Goal: Information Seeking & Learning: Learn about a topic

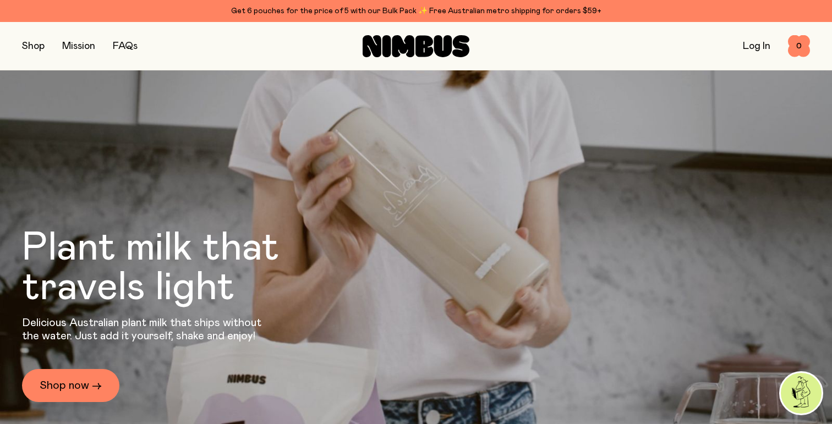
click at [41, 45] on button "button" at bounding box center [33, 46] width 23 height 15
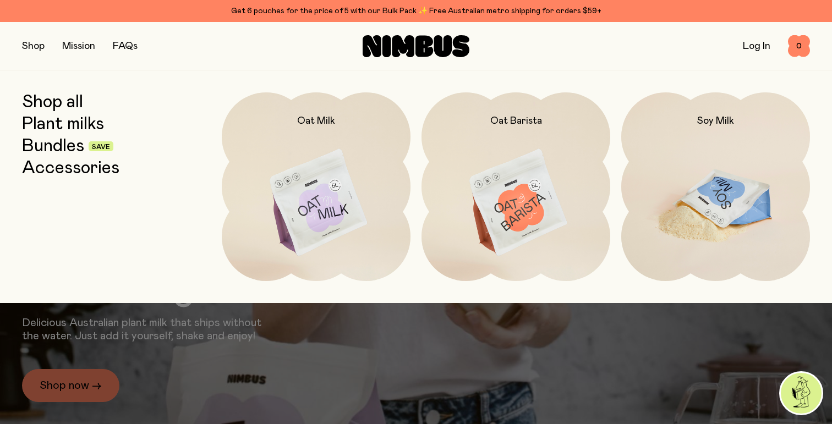
click at [691, 198] on img at bounding box center [715, 203] width 189 height 222
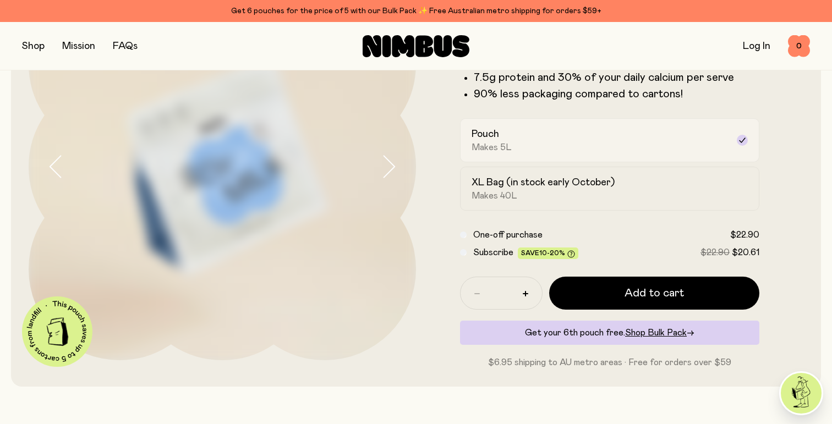
scroll to position [129, 0]
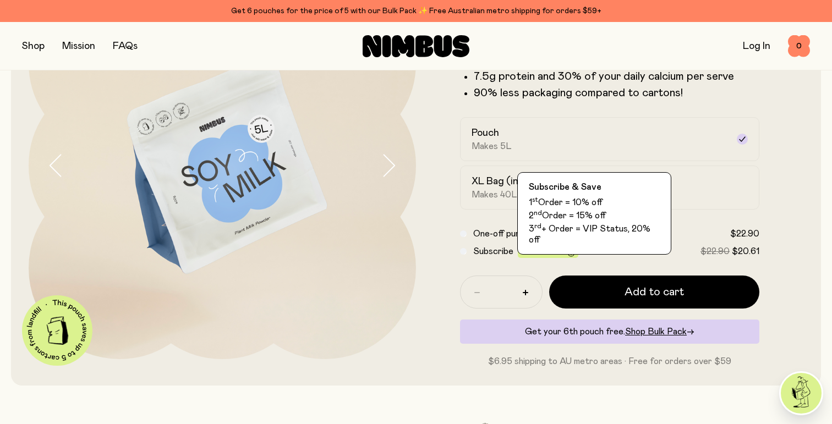
click at [520, 254] on span "Save 10-20%" at bounding box center [548, 253] width 61 height 12
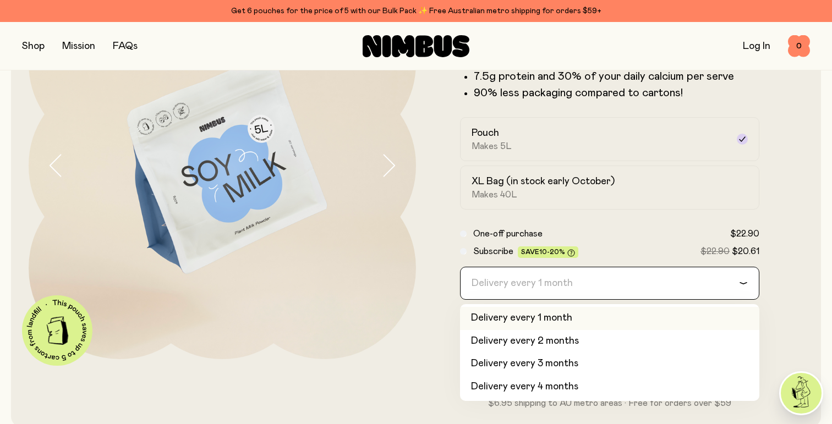
click at [520, 295] on div "Delivery every 1 month" at bounding box center [600, 283] width 278 height 32
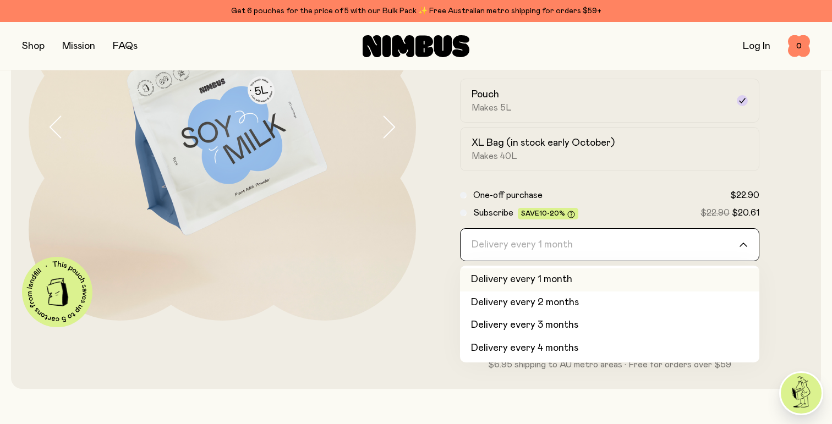
scroll to position [171, 0]
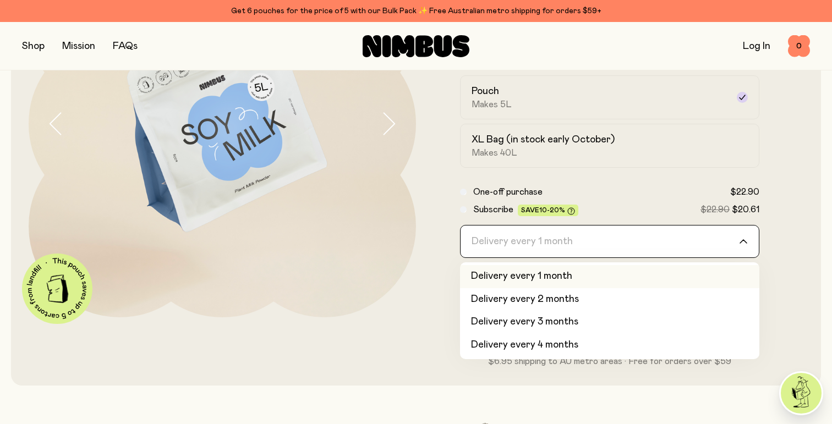
click at [548, 247] on input "Search for option" at bounding box center [602, 242] width 271 height 32
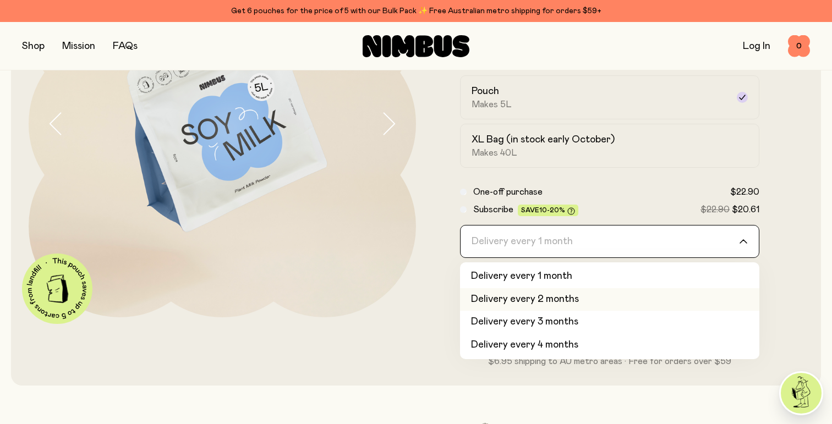
click at [544, 303] on li "Delivery every 2 months" at bounding box center [609, 299] width 299 height 23
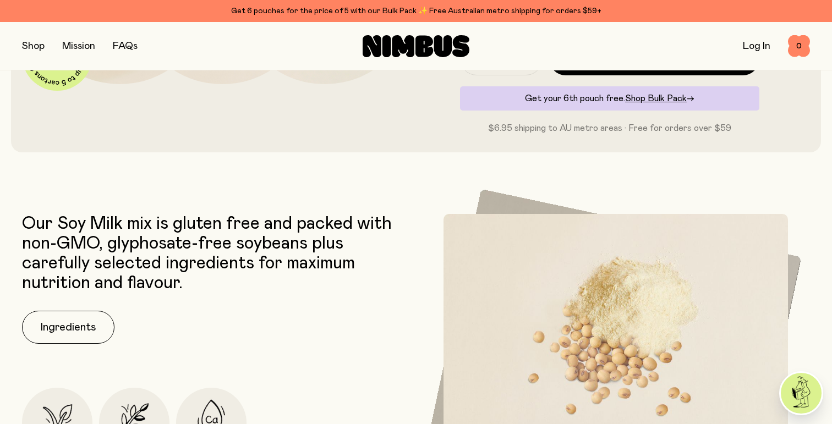
scroll to position [416, 0]
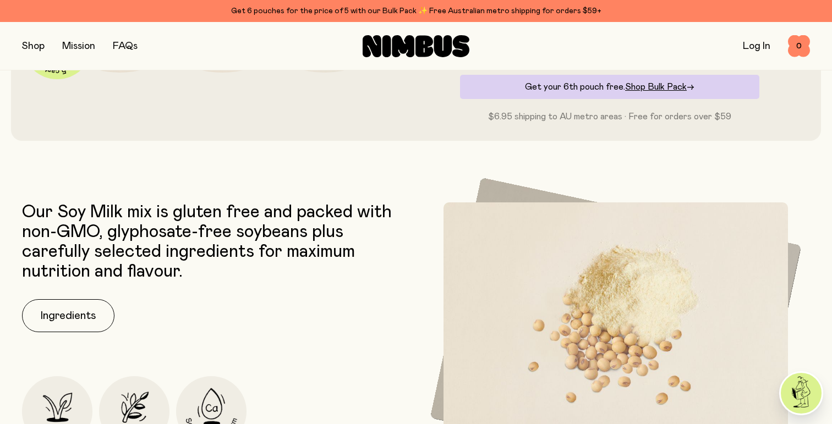
click at [36, 47] on button "button" at bounding box center [33, 46] width 23 height 15
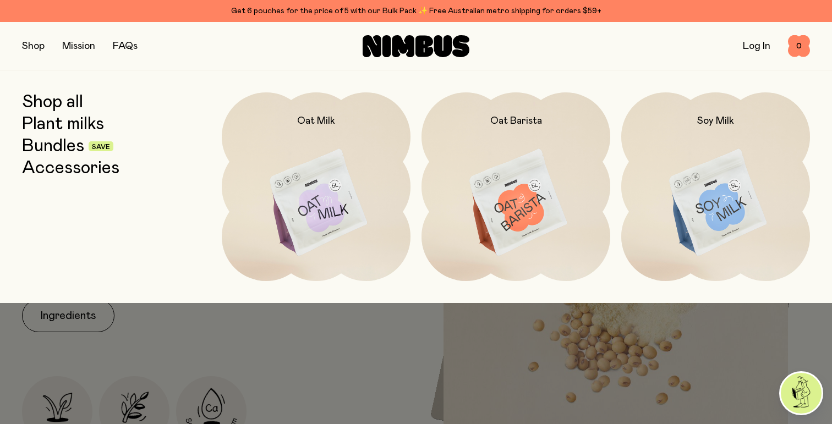
click at [66, 163] on link "Accessories" at bounding box center [70, 168] width 97 height 20
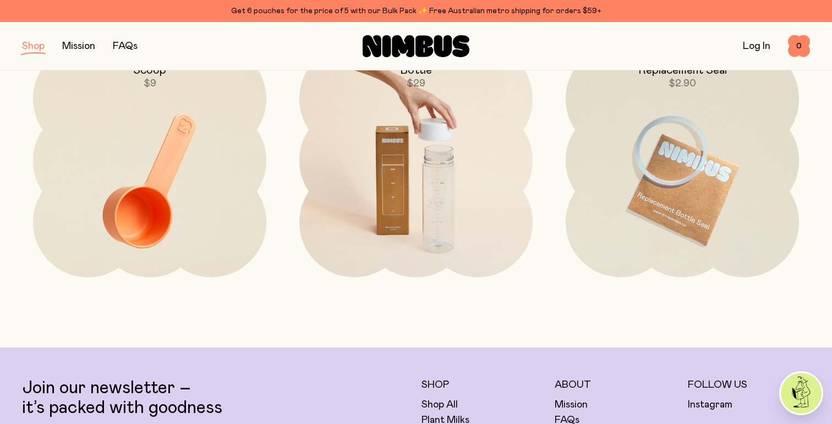
scroll to position [152, 0]
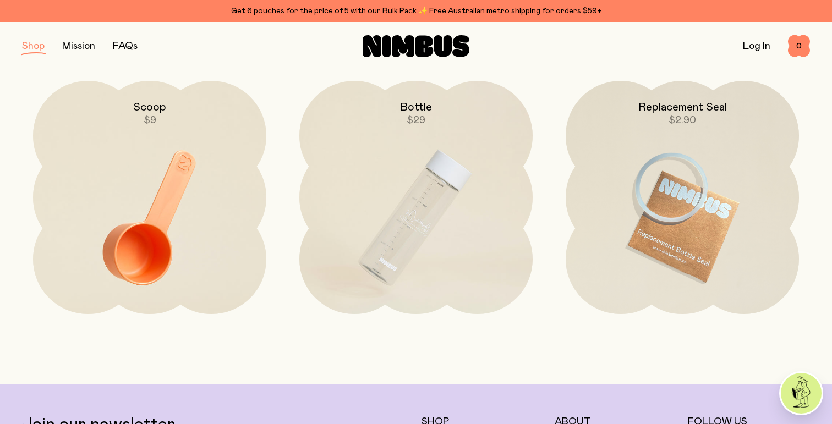
click at [131, 45] on link "FAQs" at bounding box center [125, 46] width 25 height 10
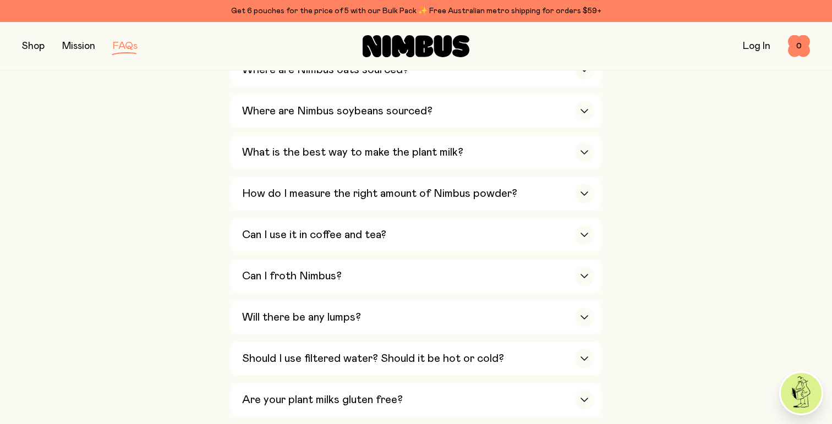
scroll to position [362, 0]
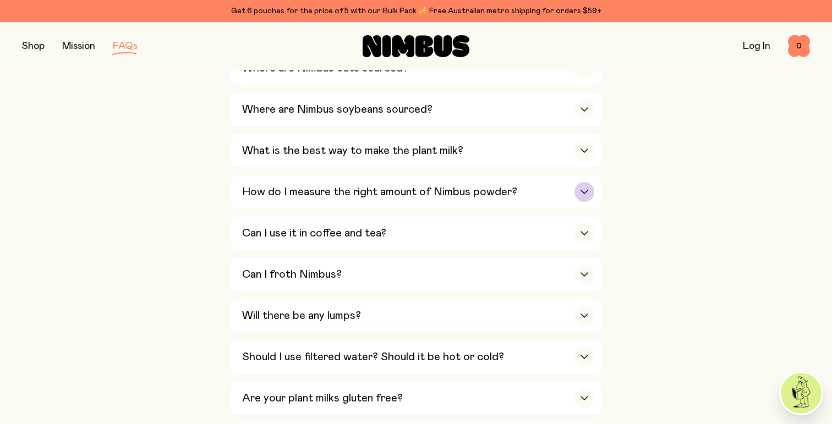
click at [255, 200] on div "How do I measure the right amount of Nimbus powder?" at bounding box center [418, 192] width 352 height 33
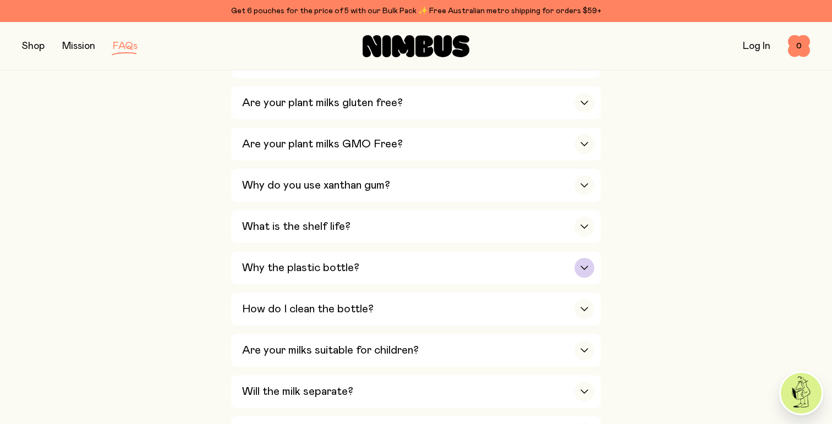
click at [317, 271] on h3 "Why the plastic bottle?" at bounding box center [300, 267] width 117 height 13
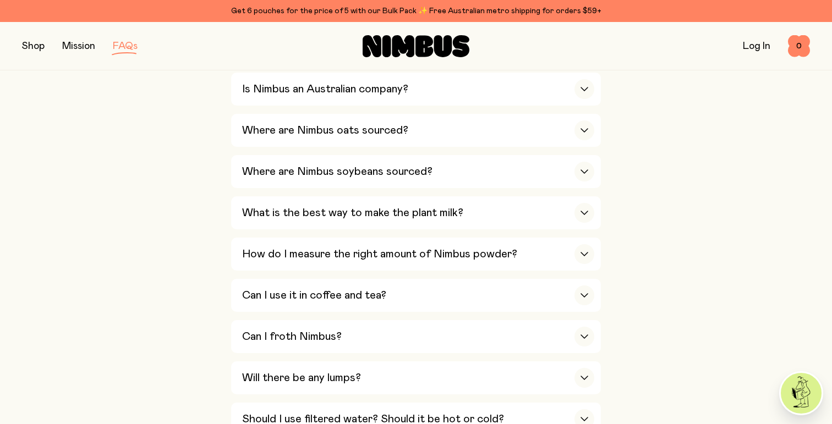
scroll to position [302, 0]
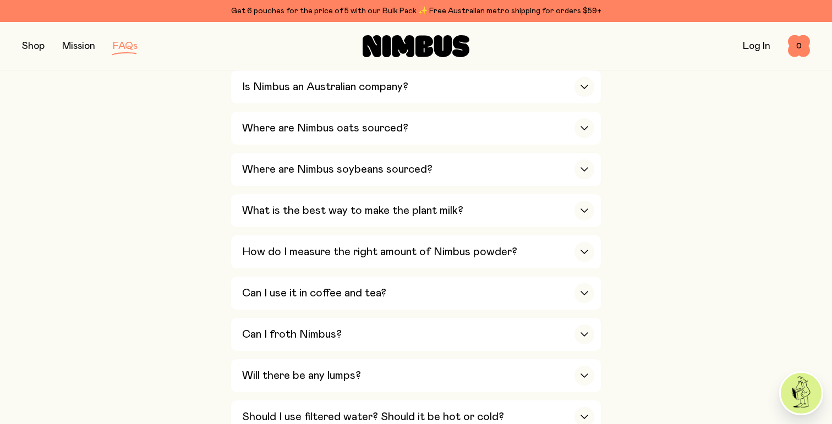
click at [35, 48] on button "button" at bounding box center [33, 46] width 23 height 15
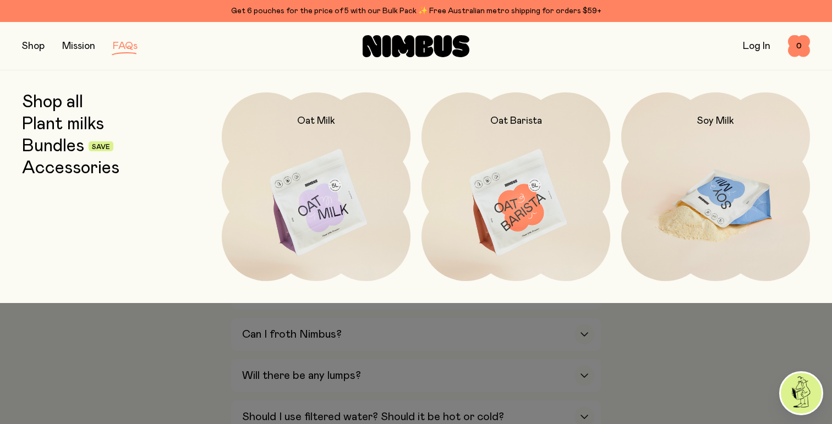
click at [688, 222] on img at bounding box center [715, 203] width 189 height 222
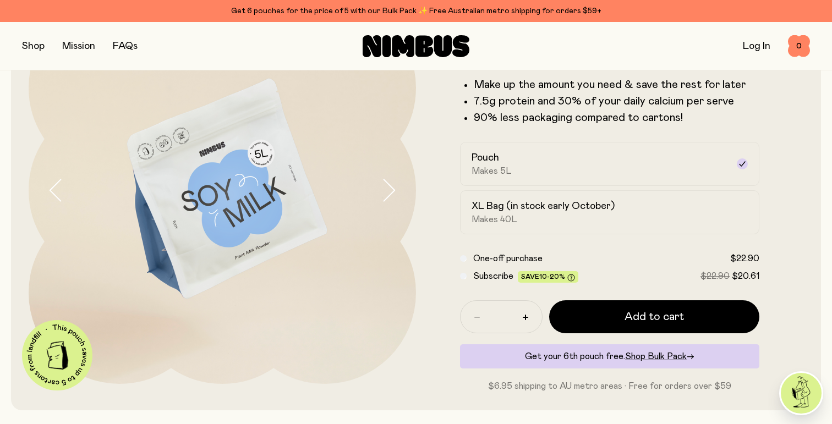
scroll to position [104, 0]
click at [393, 195] on icon "button" at bounding box center [388, 190] width 15 height 23
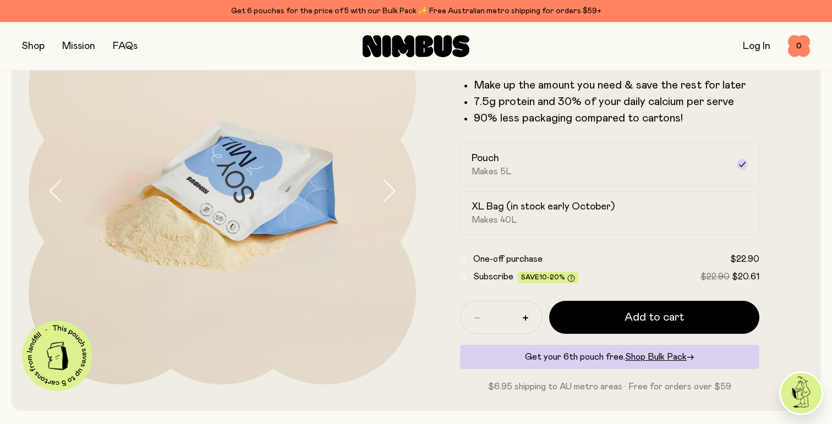
click at [393, 195] on icon "button" at bounding box center [388, 190] width 15 height 23
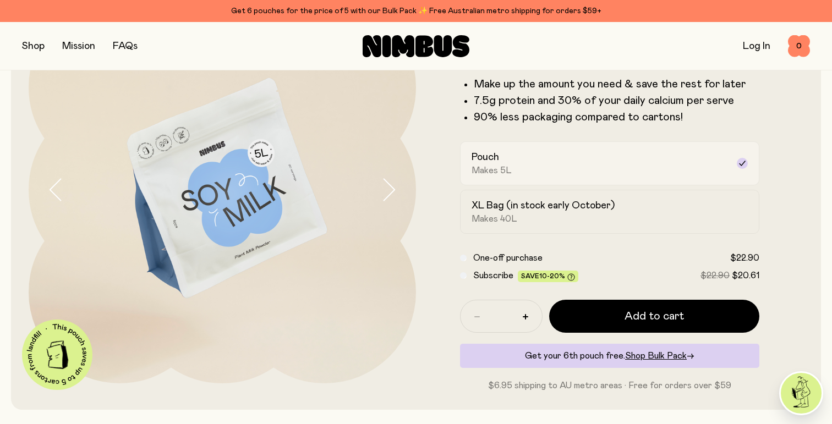
scroll to position [106, 0]
